Goal: Information Seeking & Learning: Learn about a topic

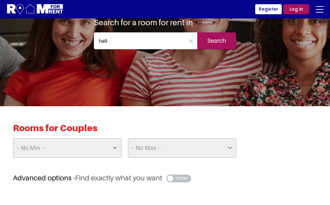
scroll to position [40, 0]
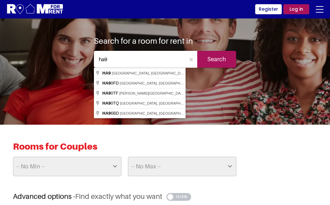
click at [143, 57] on input "ha9" at bounding box center [140, 59] width 92 height 17
type input "[GEOGRAPHIC_DATA] HA9, [GEOGRAPHIC_DATA]"
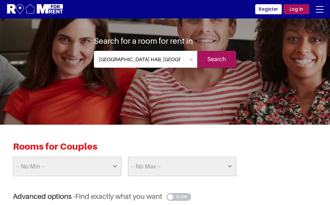
click at [209, 60] on input "Search" at bounding box center [216, 59] width 39 height 17
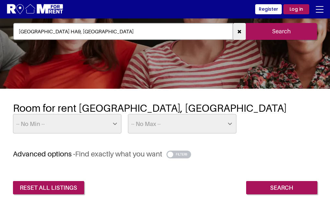
scroll to position [73, 0]
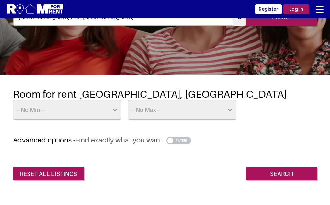
click at [112, 107] on select "-- No Min -- £25 £50 £75 £100 £125 £150 £175 £200 £225 £250 £275 £300 £325 £350…" at bounding box center [67, 109] width 109 height 19
select select "525"
click at [13, 100] on select "-- No Min -- £25 £50 £75 £100 £125 £150 £175 £200 £225 £250 £275 £300 £325 £350…" at bounding box center [67, 109] width 109 height 19
click at [178, 112] on select "-- No Max -- £50 £75 £100 £125 £150 £175 £200 £225 £250 £275 £300 £325 £350 £37…" at bounding box center [182, 109] width 109 height 19
select select "850"
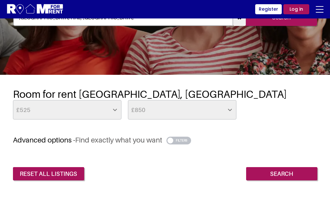
click at [128, 100] on select "-- No Max -- £50 £75 £100 £125 £150 £175 £200 £225 £250 £275 £300 £325 £350 £37…" at bounding box center [182, 109] width 109 height 19
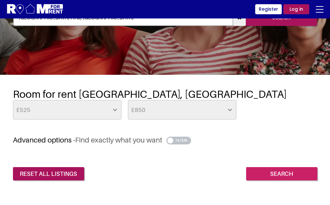
click at [265, 172] on input "Search" at bounding box center [281, 174] width 71 height 14
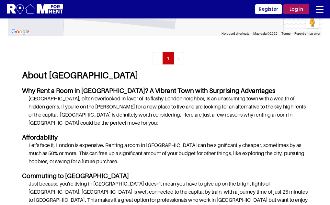
scroll to position [622, 0]
